Goal: Task Accomplishment & Management: Manage account settings

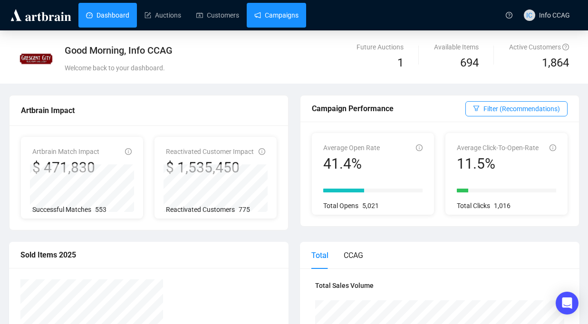
click at [288, 16] on link "Campaigns" at bounding box center [276, 15] width 44 height 25
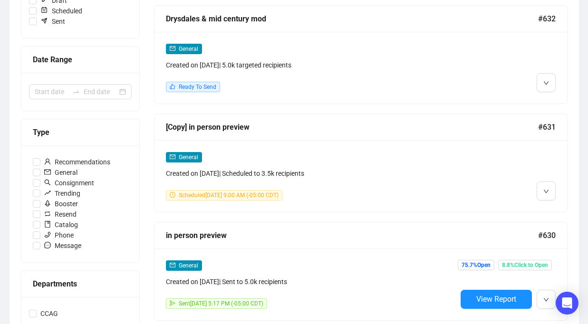
scroll to position [168, 0]
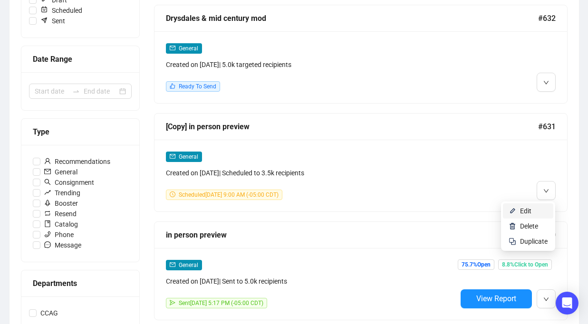
click at [528, 209] on span "Edit" at bounding box center [525, 211] width 11 height 8
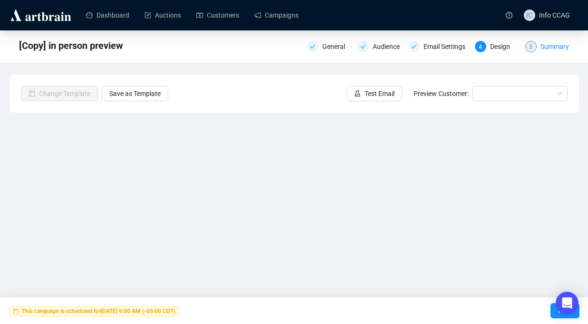
click at [537, 49] on div "5 Summary" at bounding box center [547, 46] width 44 height 11
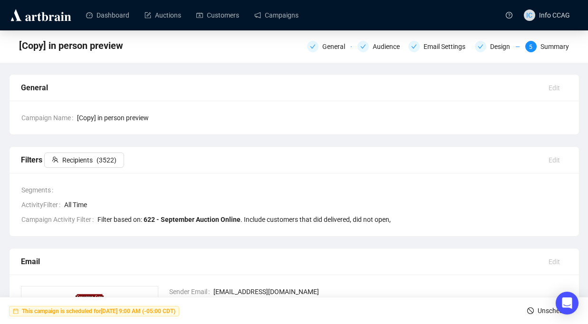
click at [537, 309] on span "Unschedule" at bounding box center [554, 310] width 34 height 27
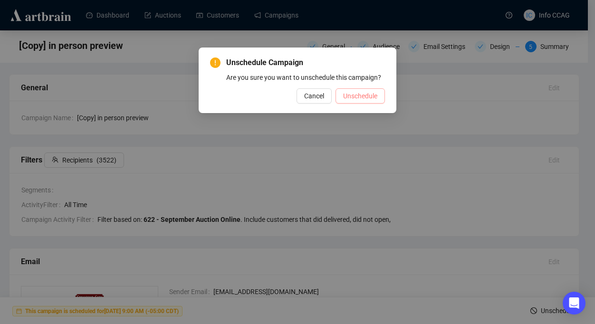
click at [355, 101] on span "Unschedule" at bounding box center [360, 96] width 34 height 10
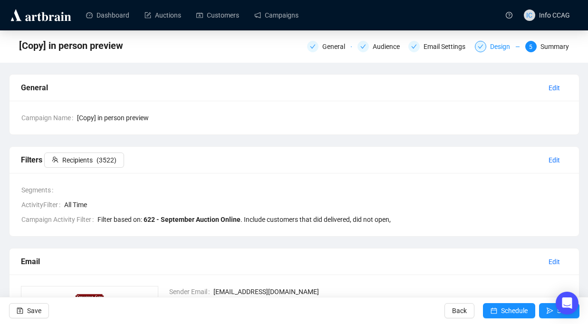
click at [484, 47] on div "Design" at bounding box center [497, 46] width 45 height 11
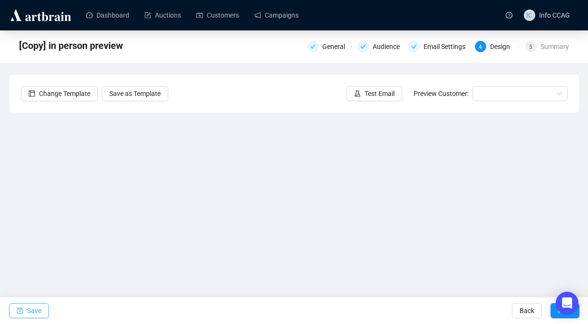
click at [34, 307] on span "Save" at bounding box center [34, 310] width 14 height 27
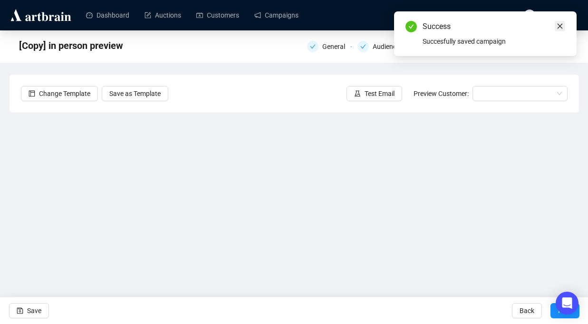
click at [558, 28] on icon "close" at bounding box center [559, 26] width 7 height 7
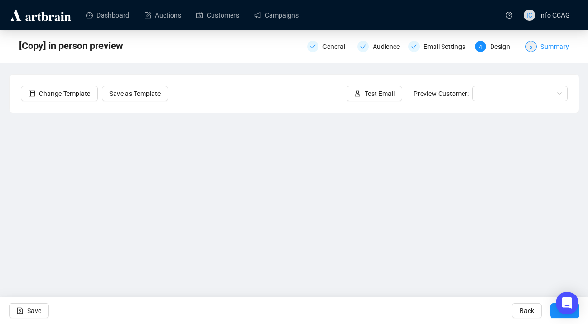
click at [531, 49] on span "5" at bounding box center [530, 47] width 3 height 7
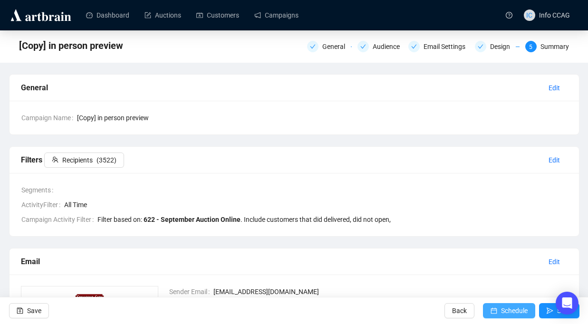
click at [503, 308] on span "Schedule" at bounding box center [514, 310] width 27 height 27
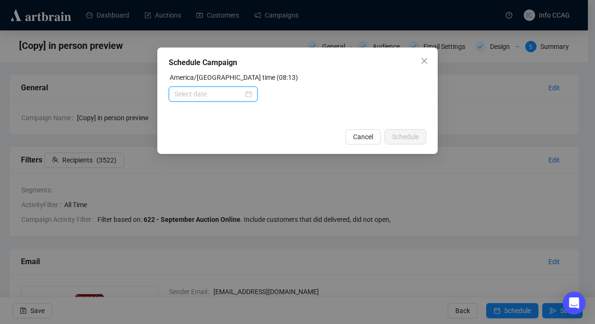
click at [223, 94] on input at bounding box center [208, 94] width 69 height 10
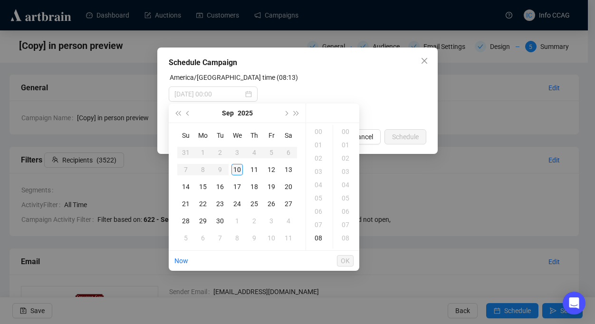
click at [237, 168] on div "10" at bounding box center [236, 169] width 11 height 11
click at [318, 146] on div "09" at bounding box center [319, 144] width 23 height 13
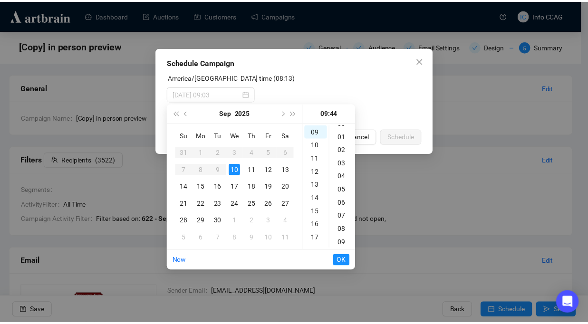
scroll to position [0, 0]
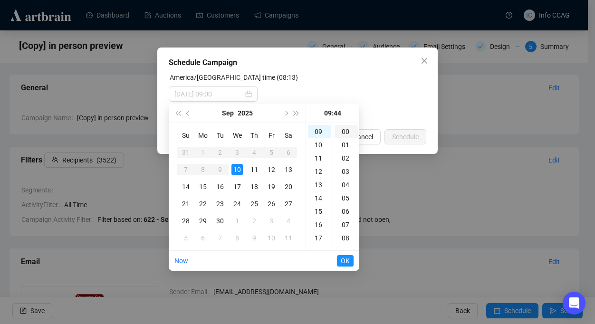
click at [349, 130] on div "00" at bounding box center [346, 131] width 23 height 13
type input "[DATE] 09:00"
click at [345, 264] on span "OK" at bounding box center [345, 261] width 9 height 18
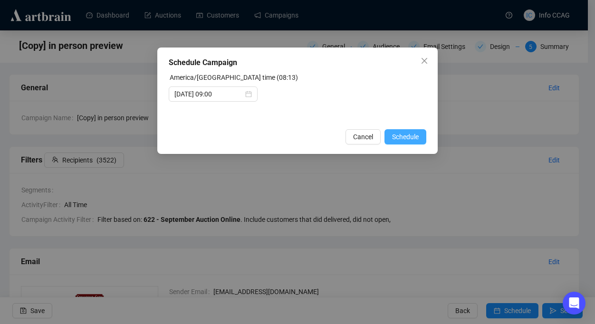
click at [395, 134] on span "Schedule" at bounding box center [405, 137] width 27 height 10
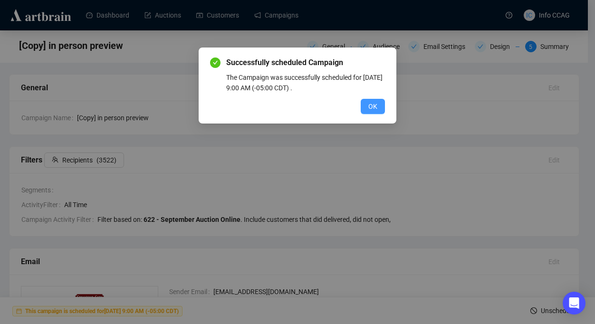
click at [374, 114] on button "OK" at bounding box center [373, 106] width 24 height 15
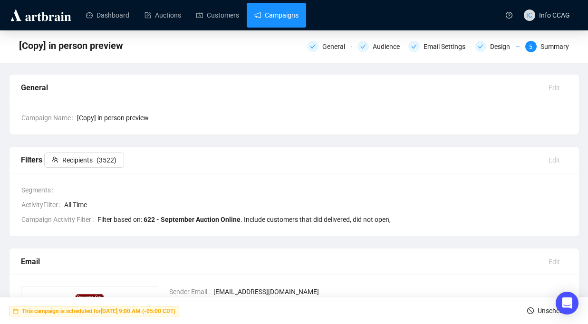
click at [282, 13] on link "Campaigns" at bounding box center [276, 15] width 44 height 25
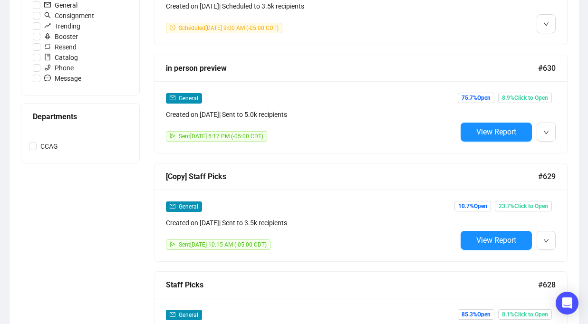
scroll to position [334, 0]
